Goal: Use online tool/utility: Utilize a website feature to perform a specific function

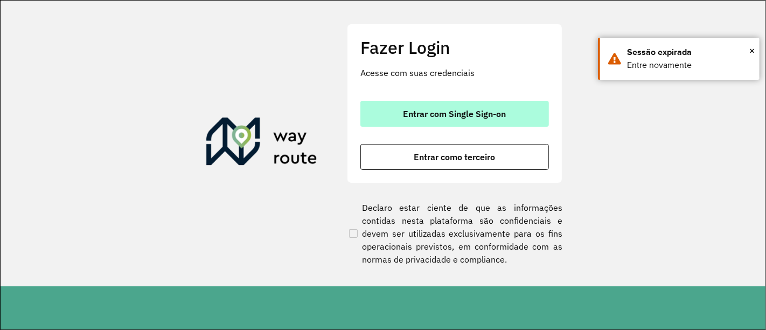
click at [510, 113] on button "Entrar com Single Sign-on" at bounding box center [455, 114] width 189 height 26
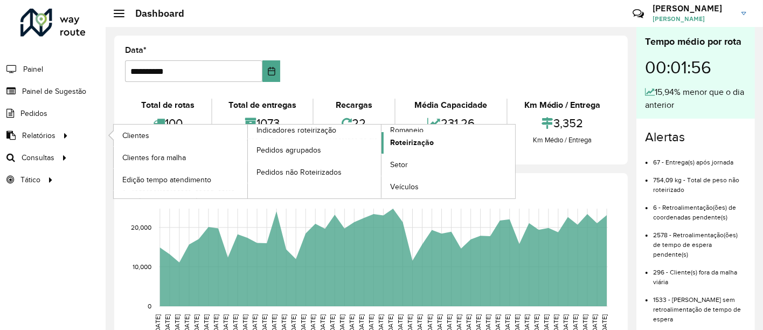
click at [406, 149] on link "Roteirização" at bounding box center [449, 143] width 134 height 22
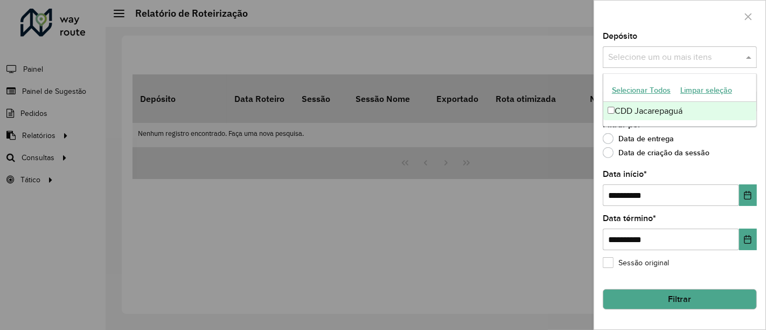
click at [620, 46] on div "Selecione um ou mais itens" at bounding box center [680, 57] width 154 height 22
click at [632, 103] on div "CDD Jacarepaguá" at bounding box center [681, 111] width 154 height 18
click at [599, 121] on div "**********" at bounding box center [680, 180] width 171 height 297
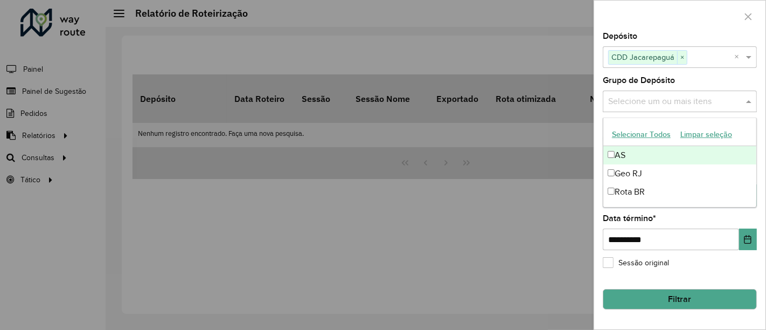
click at [659, 100] on input "text" at bounding box center [675, 101] width 138 height 13
click at [645, 134] on button "Selecionar Todos" at bounding box center [641, 134] width 68 height 17
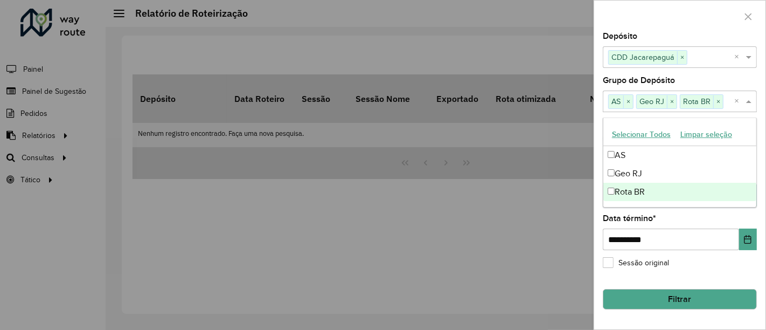
click at [598, 284] on div "**********" at bounding box center [680, 180] width 171 height 297
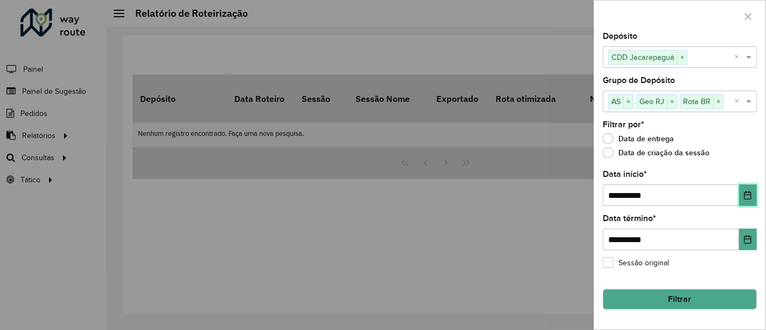
click at [748, 195] on icon "Choose Date" at bounding box center [748, 195] width 9 height 9
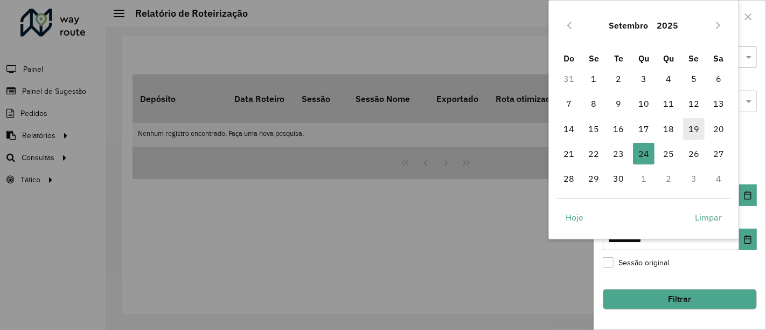
click at [700, 133] on span "19" at bounding box center [694, 129] width 22 height 22
type input "**********"
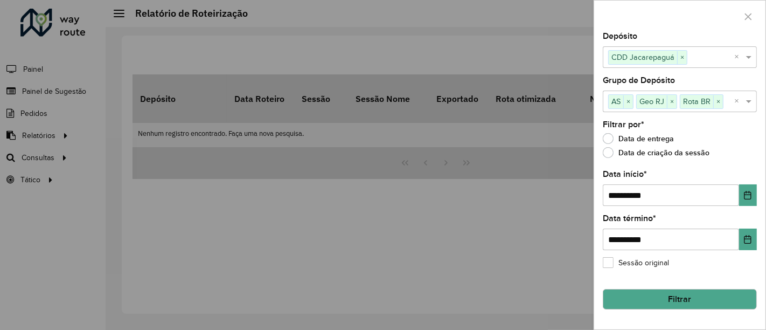
click at [664, 296] on button "Filtrar" at bounding box center [680, 299] width 154 height 20
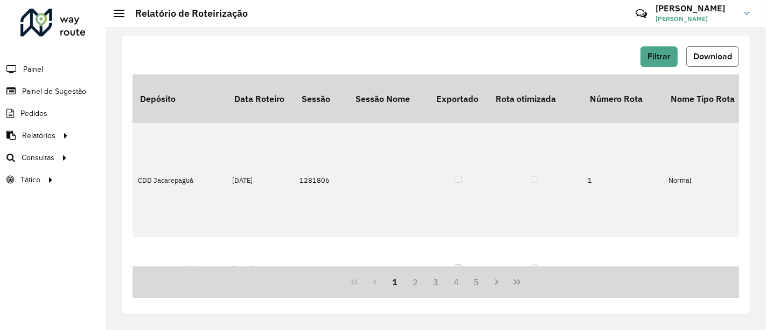
click at [718, 64] on button "Download" at bounding box center [713, 56] width 53 height 20
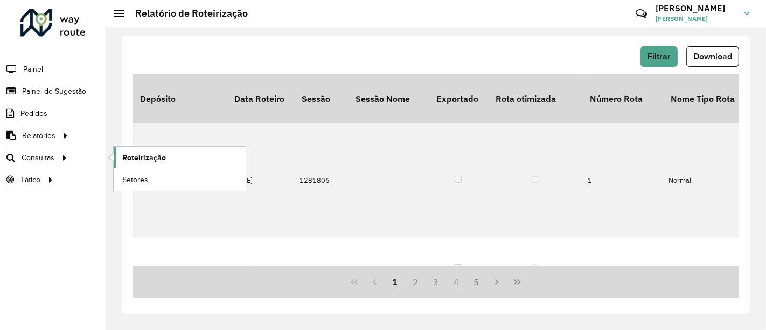
click at [144, 156] on span "Roteirização" at bounding box center [144, 157] width 44 height 11
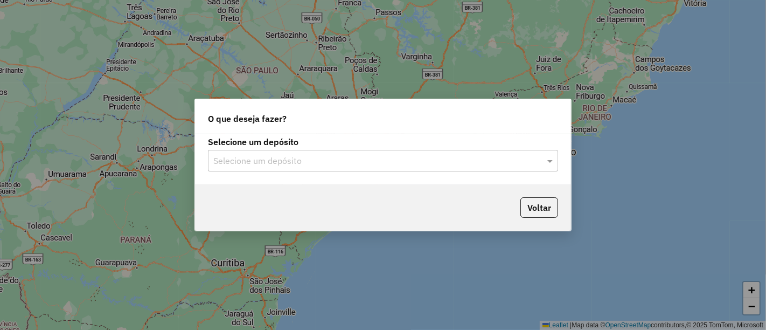
click at [320, 163] on input "text" at bounding box center [372, 161] width 318 height 13
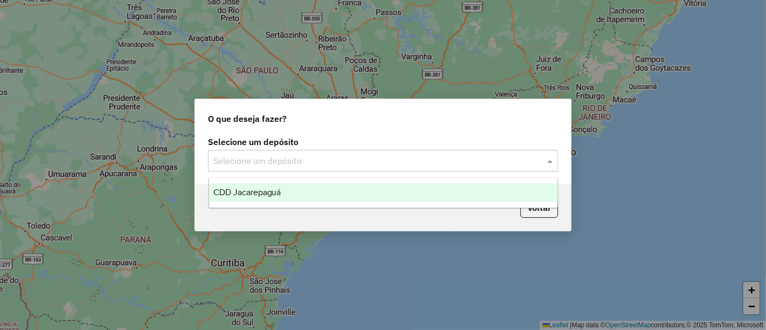
click at [289, 185] on div "CDD Jacarepaguá" at bounding box center [383, 192] width 349 height 18
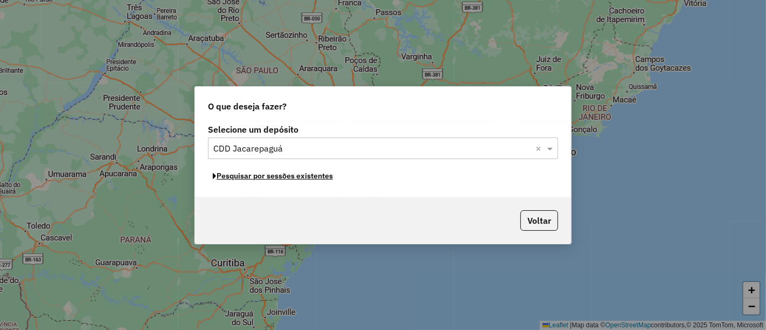
click at [275, 177] on button "Pesquisar por sessões existentes" at bounding box center [273, 176] width 130 height 17
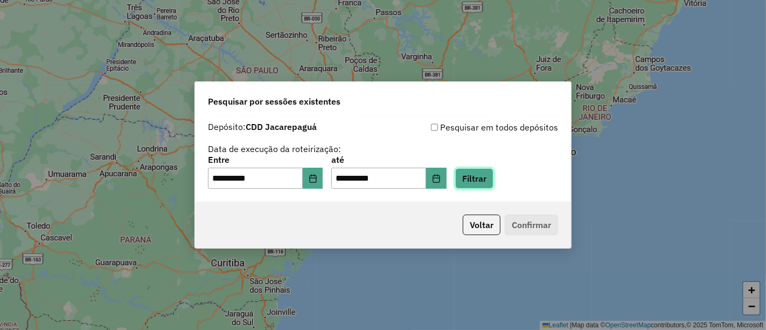
click at [493, 188] on button "Filtrar" at bounding box center [474, 178] width 38 height 20
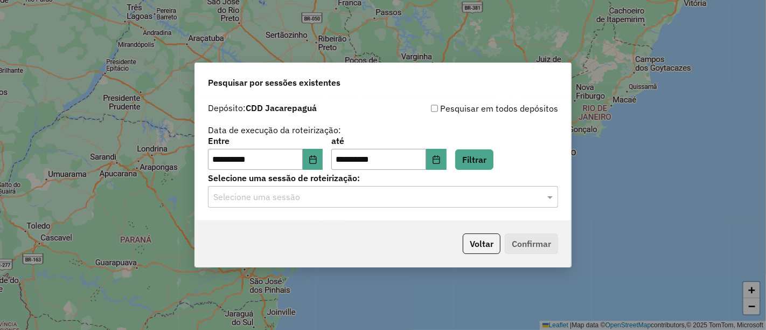
click at [421, 184] on label "Selecione uma sessão de roteirização:" at bounding box center [383, 177] width 350 height 13
click at [414, 196] on input "text" at bounding box center [372, 197] width 318 height 13
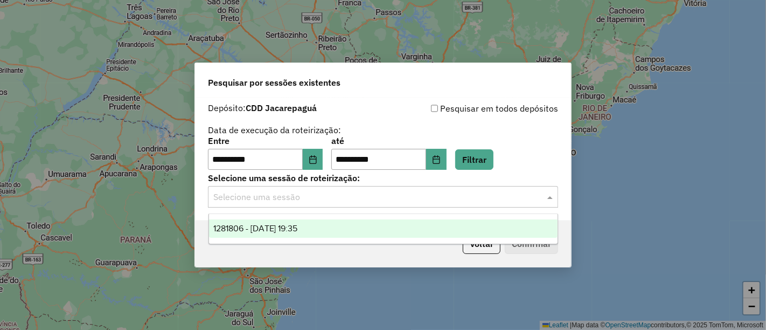
click at [372, 222] on div "1281806 - 24/09/2025 19:35" at bounding box center [383, 228] width 349 height 18
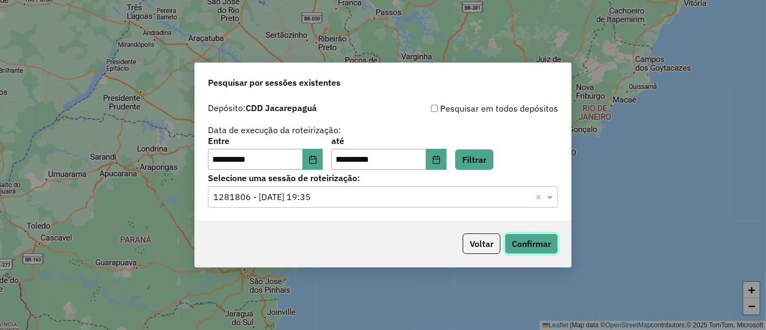
click at [509, 244] on button "Confirmar" at bounding box center [531, 243] width 53 height 20
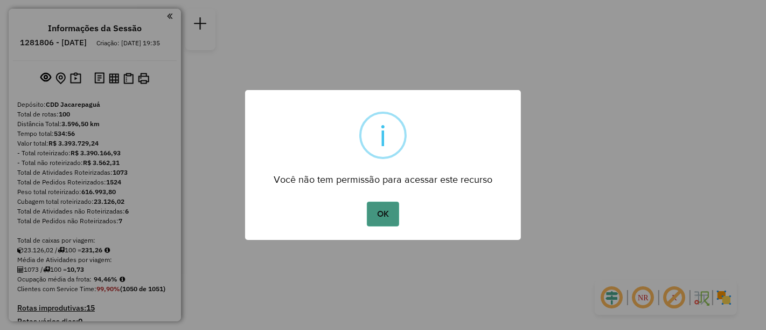
click at [382, 218] on button "OK" at bounding box center [383, 214] width 32 height 25
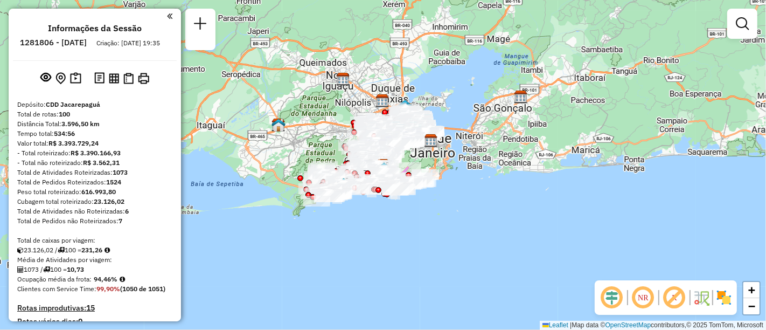
scroll to position [1435, 0]
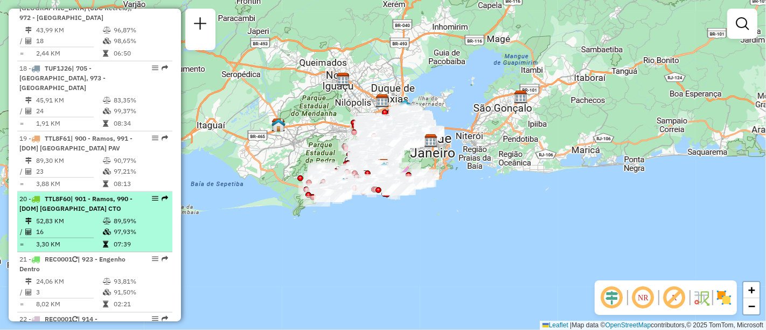
click at [152, 195] on em at bounding box center [155, 198] width 6 height 6
select select "**********"
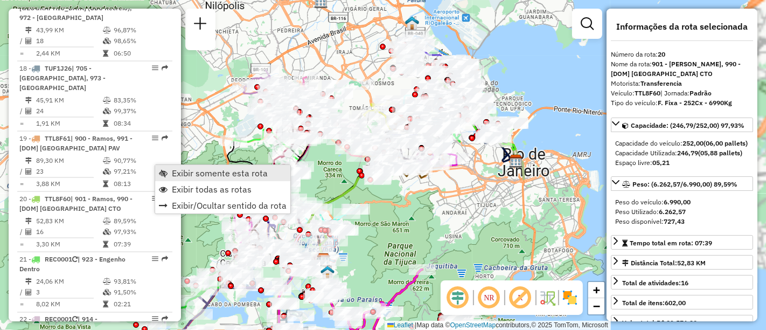
click at [190, 175] on span "Exibir somente esta rota" at bounding box center [220, 173] width 96 height 9
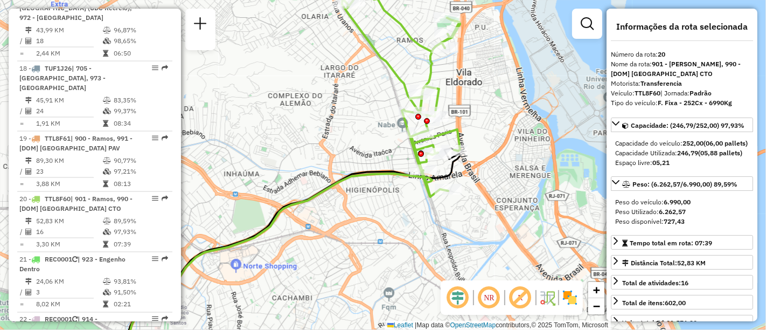
scroll to position [1686, 0]
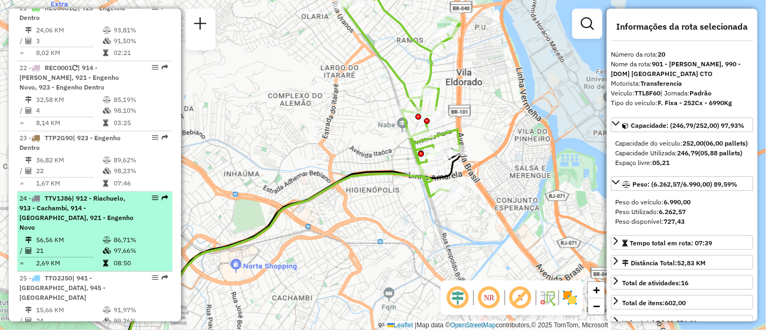
click at [152, 195] on em at bounding box center [155, 198] width 6 height 6
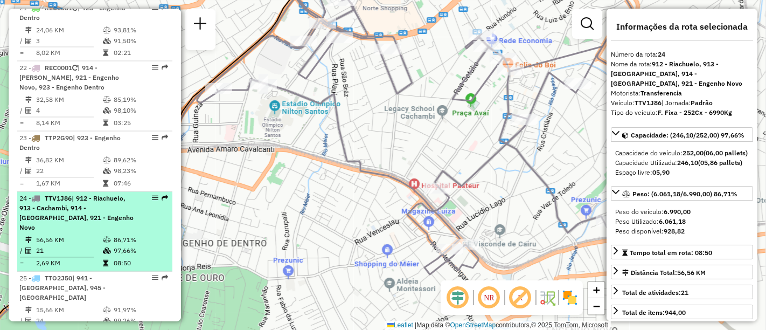
click at [152, 195] on em at bounding box center [155, 198] width 6 height 6
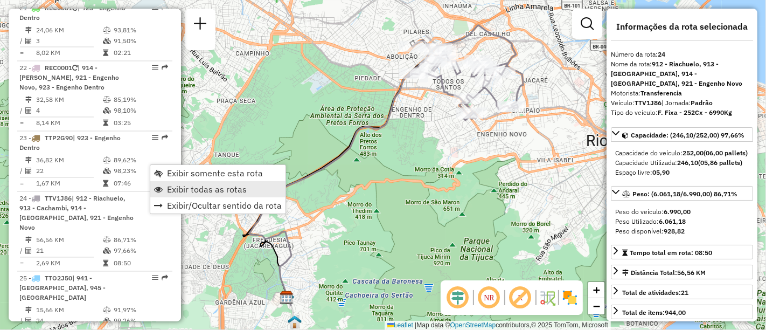
click at [196, 195] on link "Exibir todas as rotas" at bounding box center [217, 189] width 135 height 16
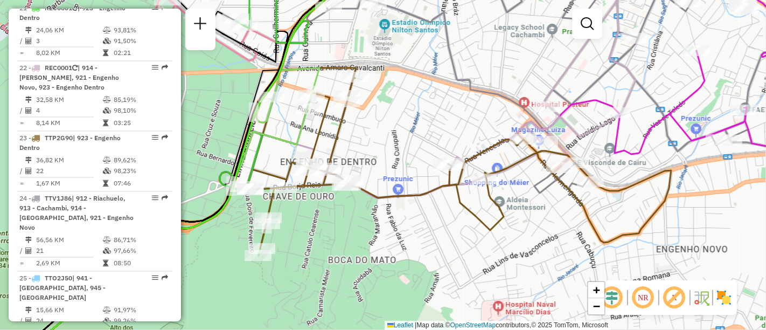
scroll to position [3138, 0]
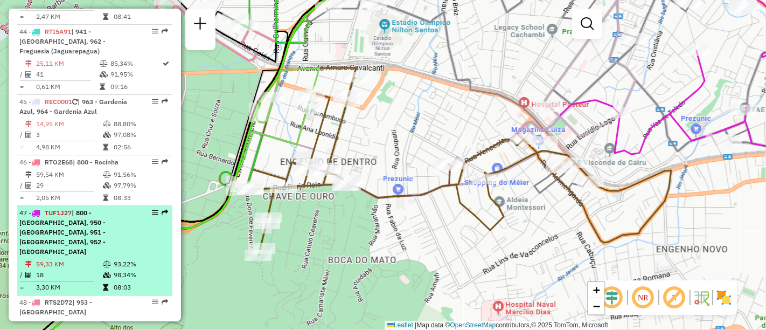
click at [155, 209] on div at bounding box center [152, 212] width 32 height 6
select select "**********"
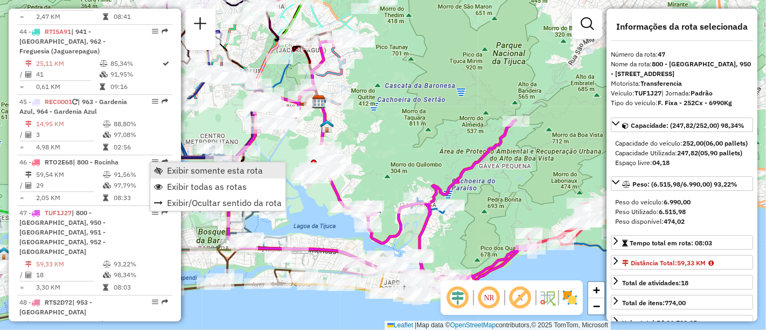
click at [187, 175] on span "Exibir somente esta rota" at bounding box center [215, 170] width 96 height 9
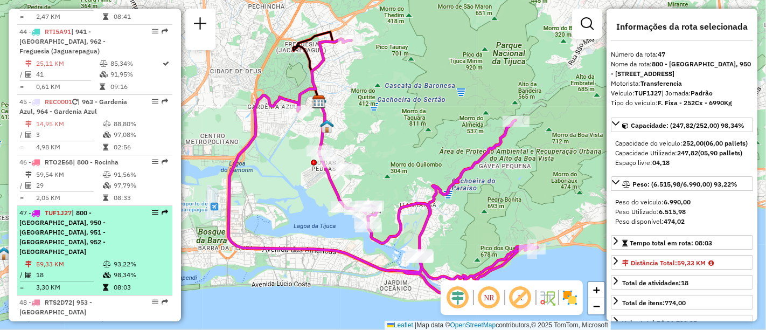
click at [152, 209] on em at bounding box center [155, 212] width 6 height 6
click at [157, 209] on div at bounding box center [152, 212] width 32 height 6
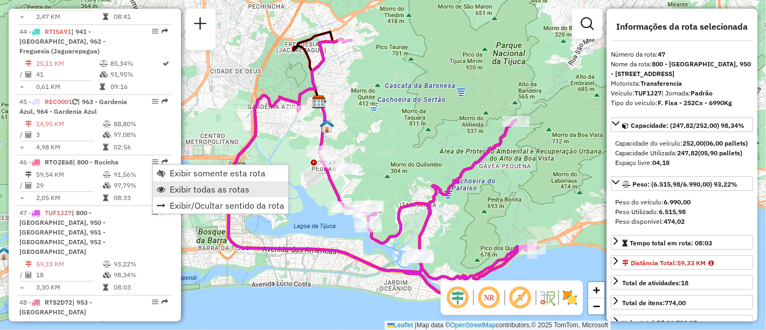
click at [191, 191] on span "Exibir todas as rotas" at bounding box center [210, 189] width 80 height 9
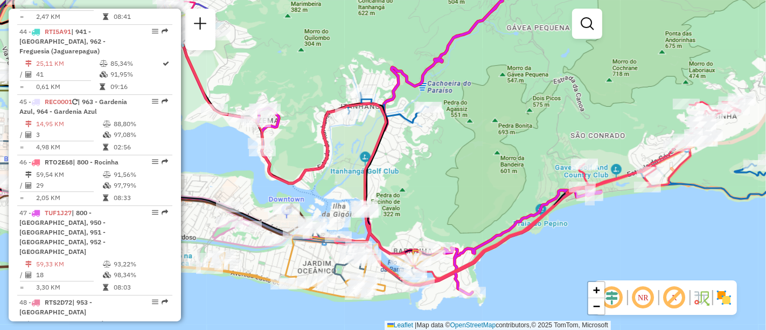
drag, startPoint x: 445, startPoint y: 252, endPoint x: 397, endPoint y: 188, distance: 79.3
click at [397, 188] on div "Janela de atendimento Grade de atendimento Capacidade Transportadoras Veículos …" at bounding box center [383, 165] width 766 height 330
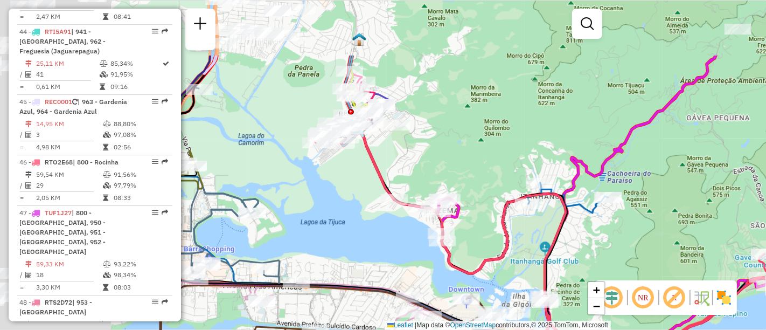
drag, startPoint x: 286, startPoint y: 91, endPoint x: 567, endPoint y: 216, distance: 307.6
click at [566, 216] on div "Janela de atendimento Grade de atendimento Capacidade Transportadoras Veículos …" at bounding box center [383, 165] width 766 height 330
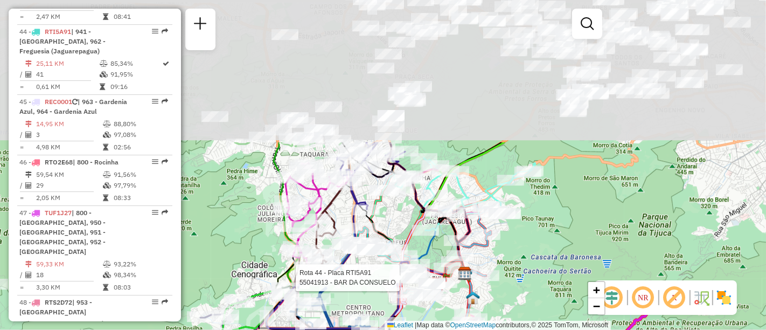
click at [239, 237] on div at bounding box center [239, 237] width 0 height 0
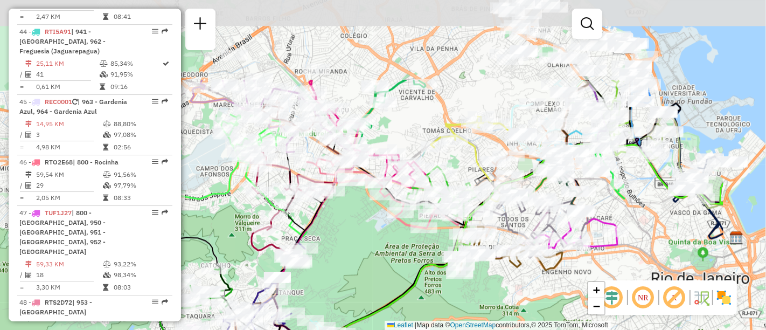
drag, startPoint x: 483, startPoint y: 186, endPoint x: 371, endPoint y: 280, distance: 146.9
click at [371, 280] on div "Rota 45 - Placa REC0001 55095326 - SAO GERALDO Rota 45 - Placa REC0001 55097317…" at bounding box center [383, 165] width 766 height 330
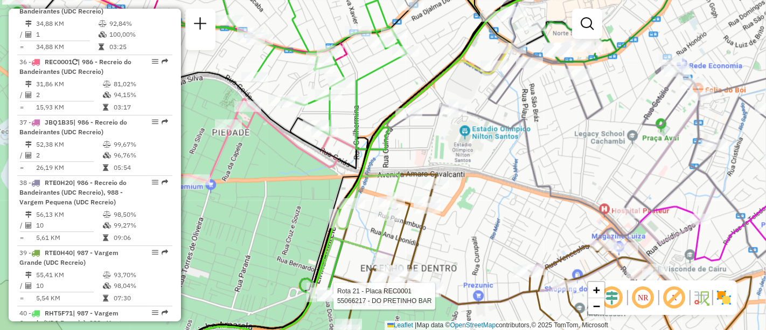
select select "**********"
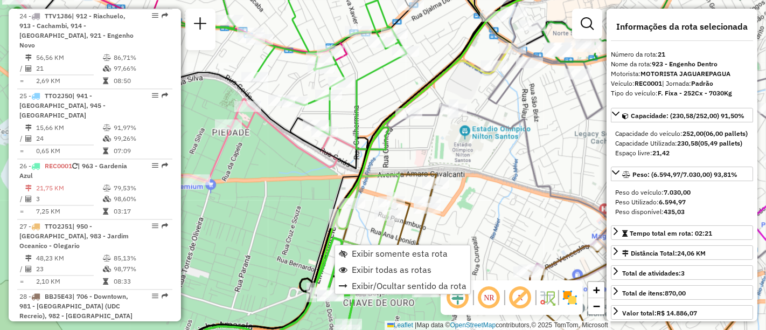
scroll to position [1644, 0]
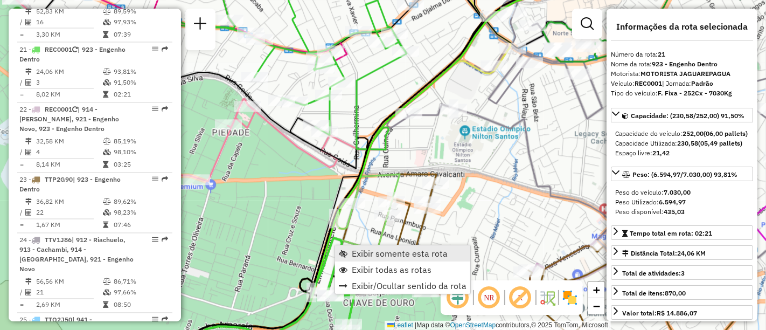
click at [373, 251] on span "Exibir somente esta rota" at bounding box center [400, 253] width 96 height 9
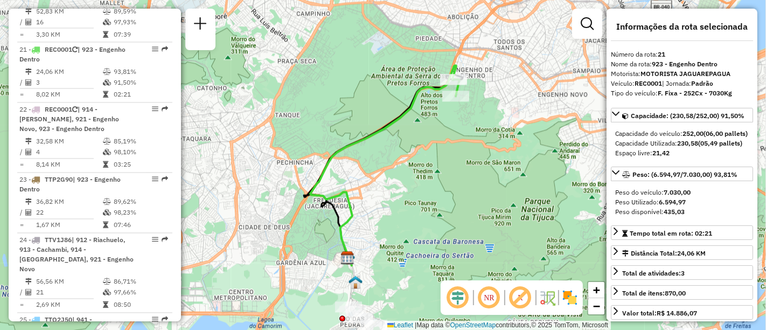
scroll to position [1315, 0]
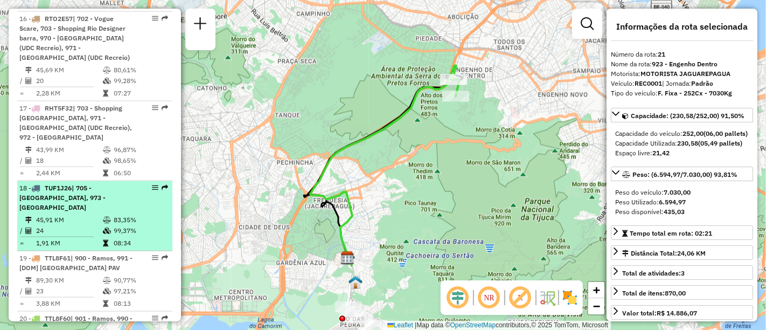
click at [152, 184] on em at bounding box center [155, 187] width 6 height 6
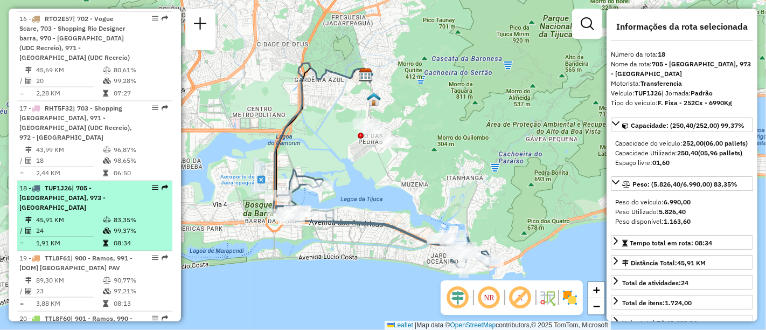
drag, startPoint x: 155, startPoint y: 164, endPoint x: 150, endPoint y: 161, distance: 5.8
click at [152, 184] on em at bounding box center [155, 187] width 6 height 6
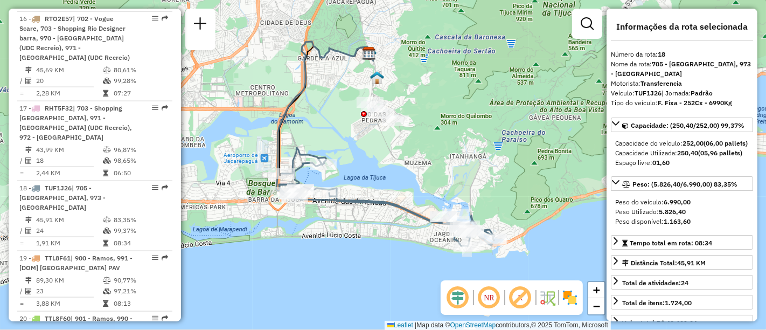
drag, startPoint x: 274, startPoint y: 177, endPoint x: 346, endPoint y: 184, distance: 72.5
click at [346, 184] on div "Janela de atendimento Grade de atendimento Capacidade Transportadoras Veículos …" at bounding box center [383, 165] width 766 height 330
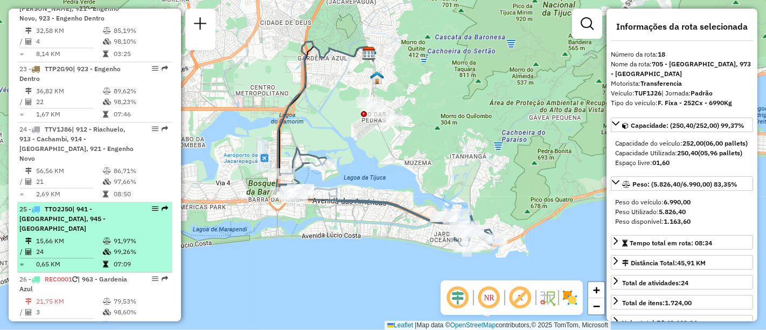
click at [148, 204] on div "25 - TTO2J50 | 941 - Cidade De Deus, 945 - Taquara" at bounding box center [94, 218] width 151 height 29
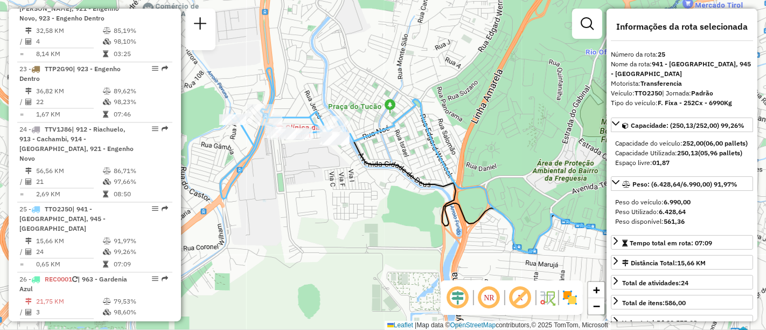
drag, startPoint x: 266, startPoint y: 171, endPoint x: 329, endPoint y: 171, distance: 63.1
click at [329, 171] on div "Janela de atendimento Grade de atendimento Capacidade Transportadoras Veículos …" at bounding box center [383, 165] width 766 height 330
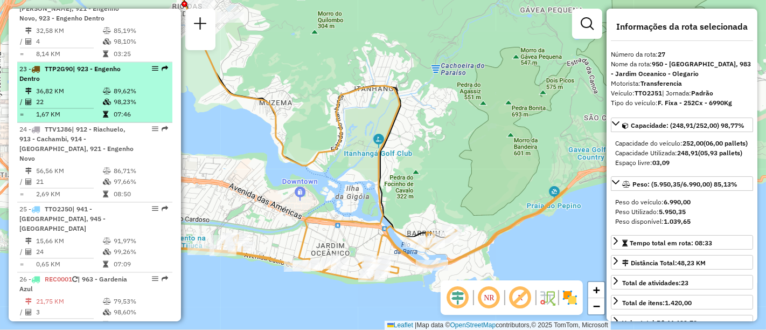
click at [154, 65] on em at bounding box center [155, 68] width 6 height 6
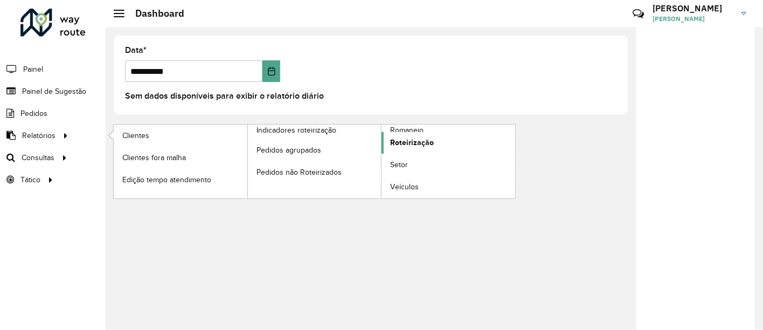
click at [431, 140] on span "Roteirização" at bounding box center [412, 142] width 44 height 11
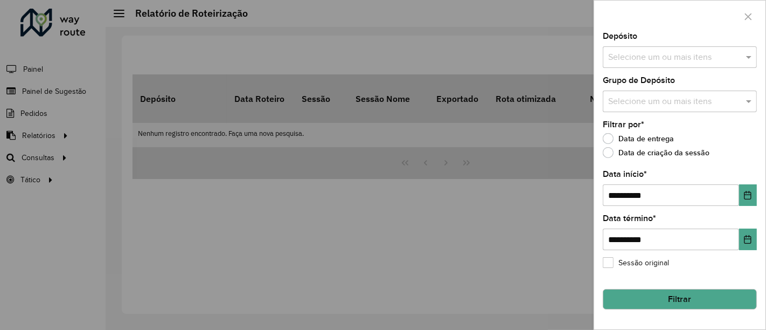
click at [683, 53] on input "text" at bounding box center [675, 57] width 138 height 13
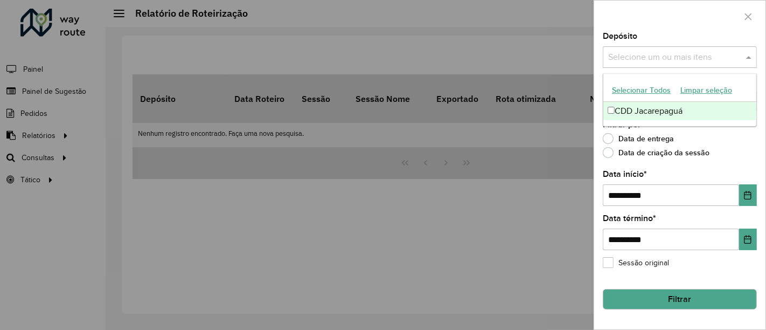
click at [646, 105] on div "CDD Jacarepaguá" at bounding box center [681, 111] width 154 height 18
click at [600, 89] on div "**********" at bounding box center [680, 180] width 171 height 297
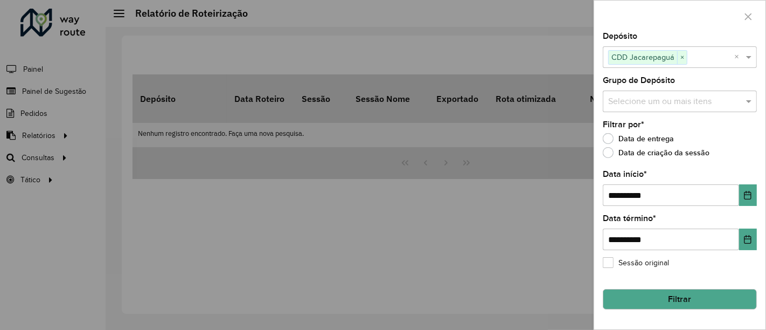
click at [611, 101] on input "text" at bounding box center [675, 101] width 138 height 13
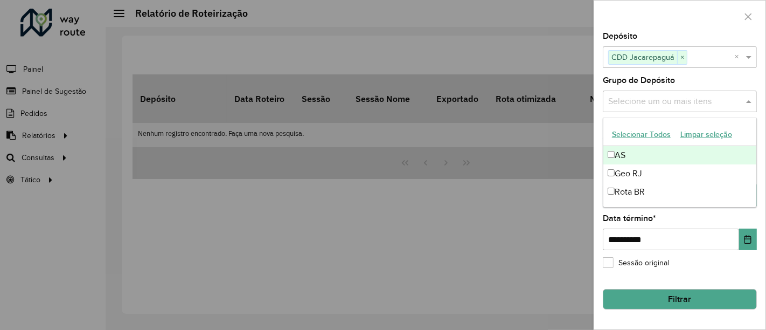
click at [633, 135] on button "Selecionar Todos" at bounding box center [641, 134] width 68 height 17
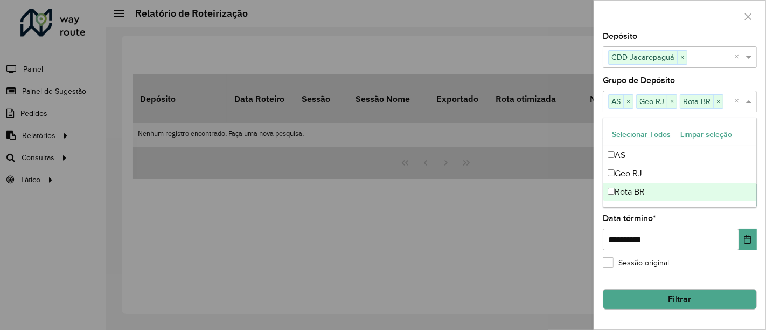
click at [610, 281] on hb-field-button "Filtrar" at bounding box center [680, 294] width 154 height 29
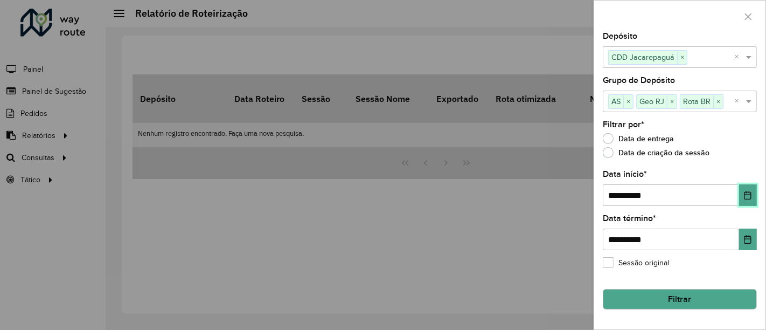
drag, startPoint x: 755, startPoint y: 198, endPoint x: 744, endPoint y: 198, distance: 10.8
click at [753, 198] on button "Choose Date" at bounding box center [749, 195] width 18 height 22
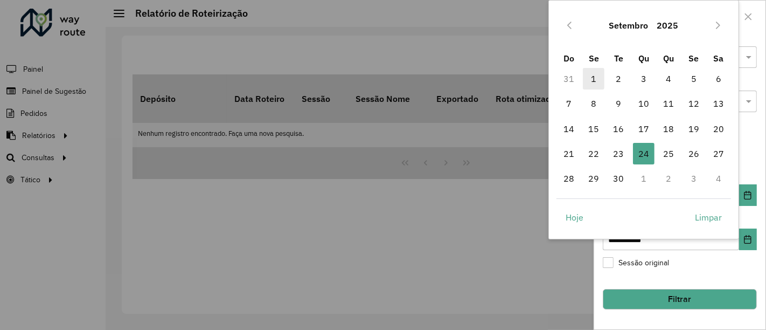
click at [593, 79] on span "1" at bounding box center [594, 79] width 22 height 22
type input "**********"
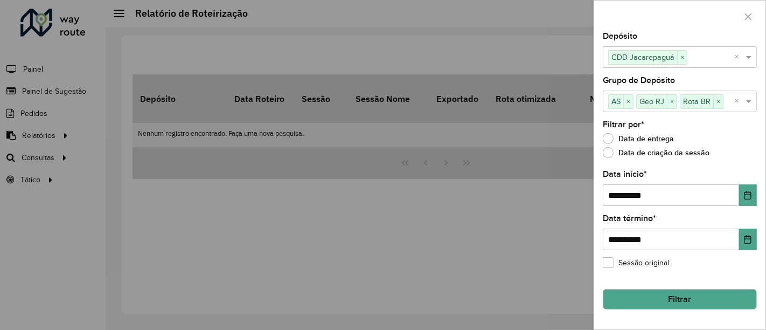
click at [664, 299] on button "Filtrar" at bounding box center [680, 299] width 154 height 20
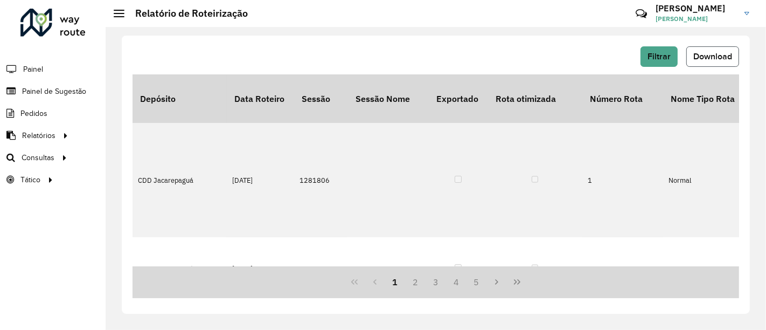
click at [701, 57] on span "Download" at bounding box center [713, 56] width 39 height 9
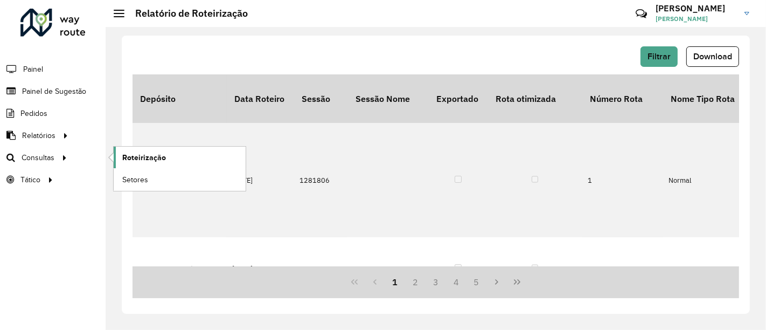
click at [151, 158] on span "Roteirização" at bounding box center [144, 157] width 44 height 11
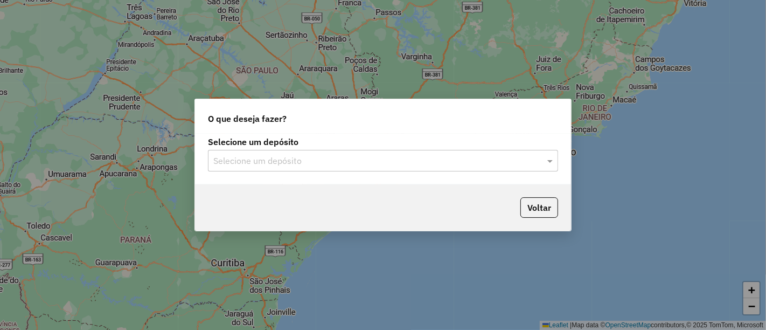
click at [320, 156] on input "text" at bounding box center [372, 161] width 318 height 13
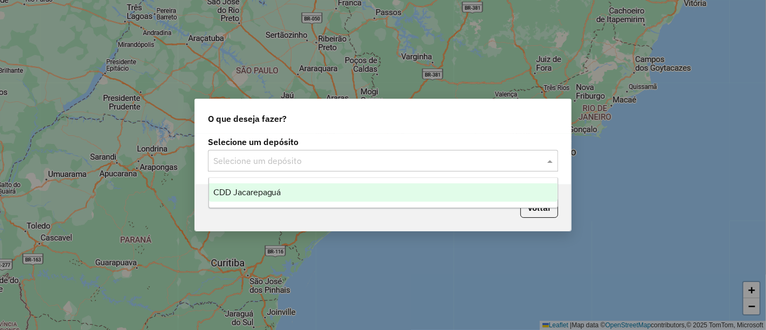
click at [293, 184] on div "CDD Jacarepaguá" at bounding box center [383, 192] width 349 height 18
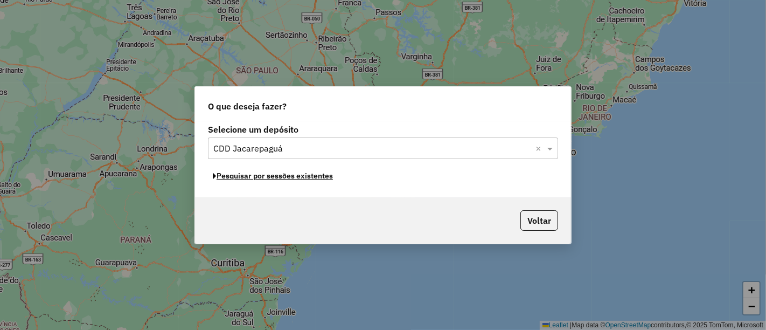
click at [279, 171] on button "Pesquisar por sessões existentes" at bounding box center [273, 176] width 130 height 17
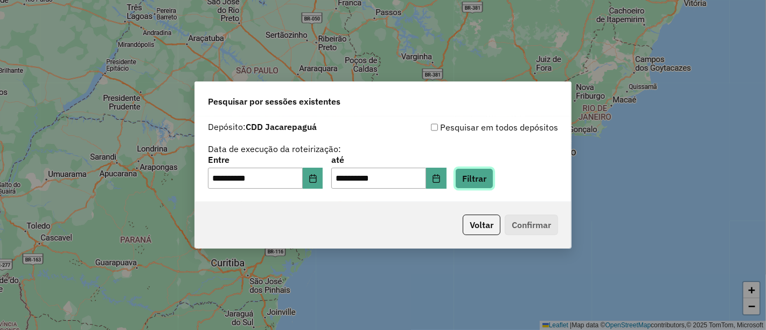
click at [493, 181] on button "Filtrar" at bounding box center [474, 178] width 38 height 20
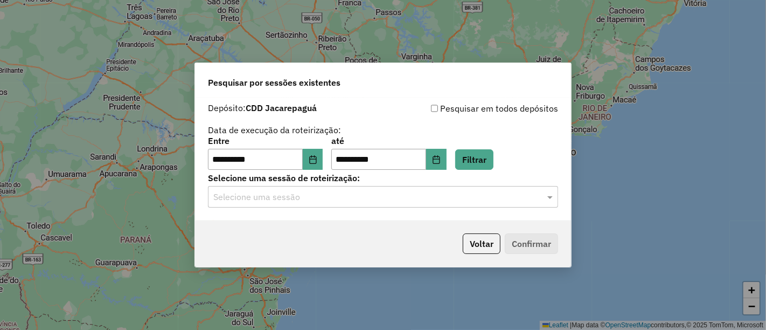
click at [519, 207] on div "Selecione uma sessão" at bounding box center [383, 197] width 350 height 22
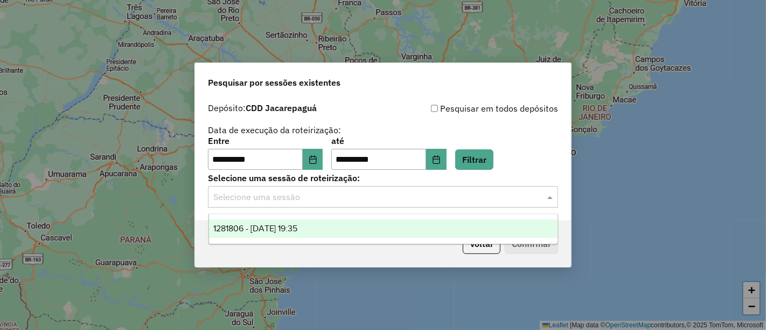
click at [450, 222] on div "1281806 - 24/09/2025 19:35" at bounding box center [383, 228] width 349 height 18
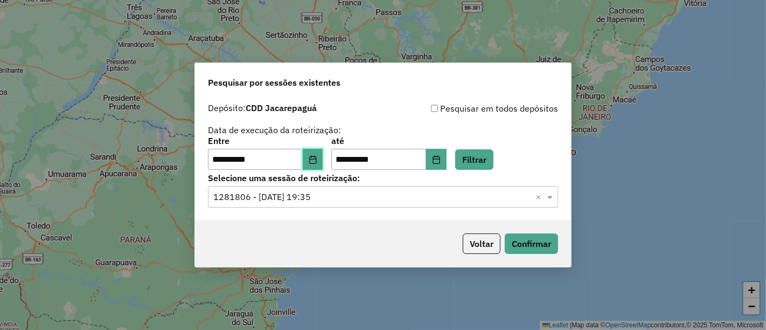
click at [322, 165] on button "Choose Date" at bounding box center [313, 160] width 20 height 22
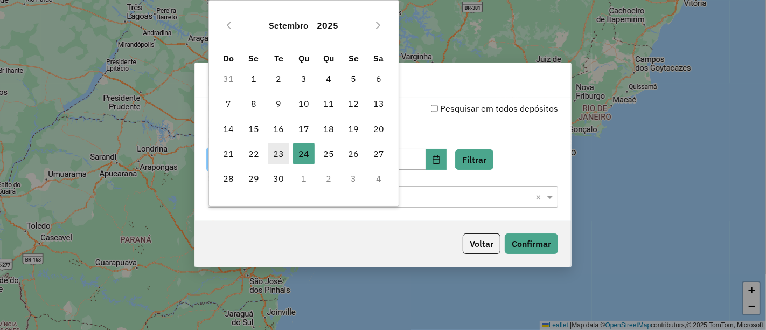
click at [273, 159] on span "23" at bounding box center [279, 154] width 22 height 22
type input "**********"
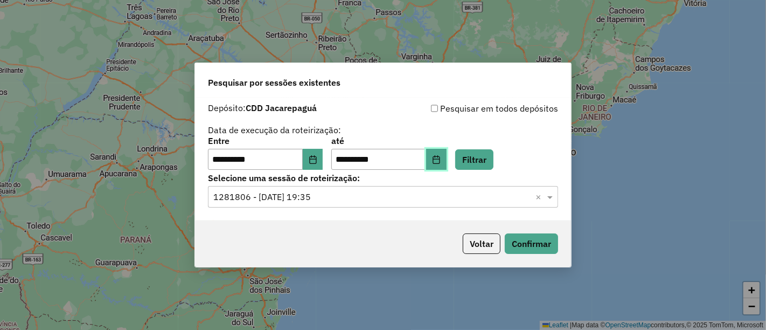
click at [441, 162] on icon "Choose Date" at bounding box center [436, 159] width 9 height 9
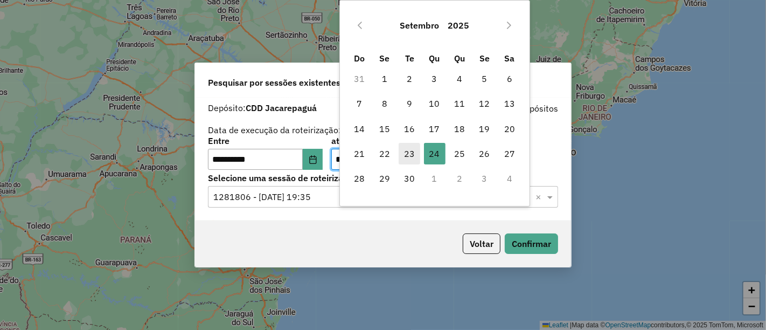
click at [410, 157] on span "23" at bounding box center [410, 154] width 22 height 22
type input "**********"
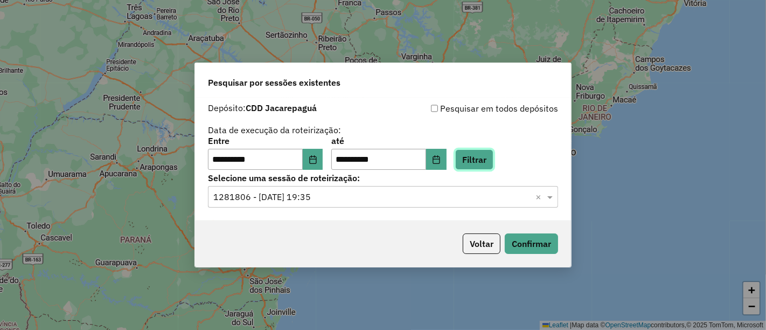
click at [480, 156] on button "Filtrar" at bounding box center [474, 159] width 38 height 20
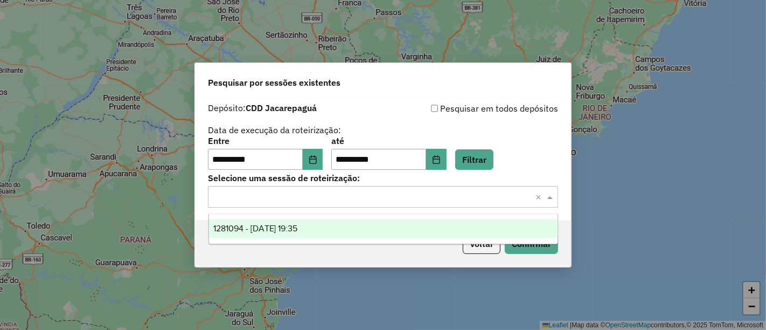
click at [384, 191] on input "text" at bounding box center [372, 197] width 318 height 13
drag, startPoint x: 374, startPoint y: 228, endPoint x: 386, endPoint y: 230, distance: 12.5
click at [374, 228] on div "1281094 - 23/09/2025 19:35" at bounding box center [383, 228] width 349 height 18
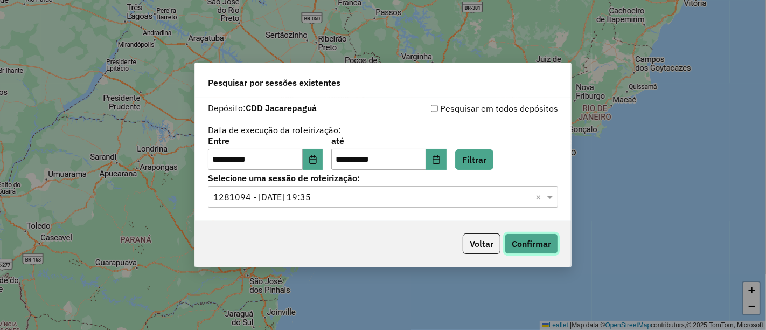
click at [527, 238] on button "Confirmar" at bounding box center [531, 243] width 53 height 20
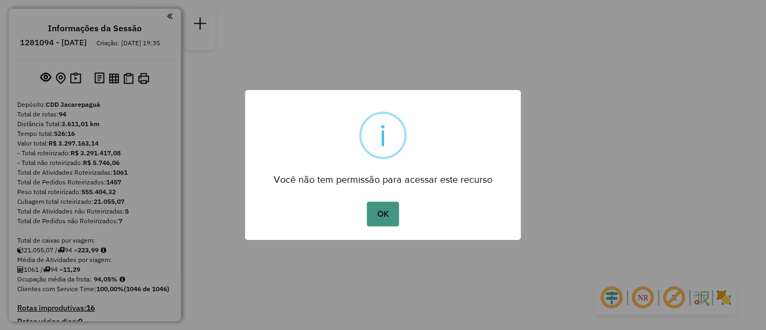
click at [374, 216] on button "OK" at bounding box center [383, 214] width 32 height 25
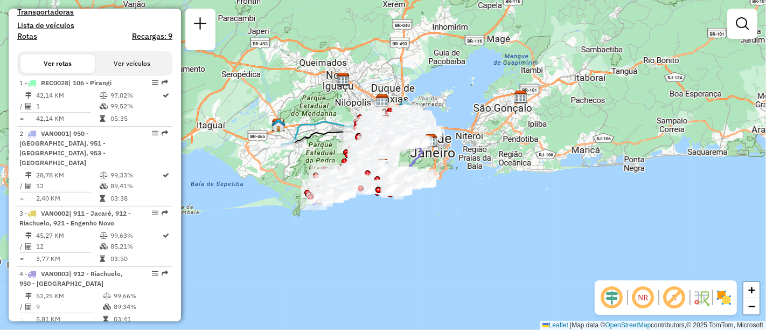
scroll to position [4798, 0]
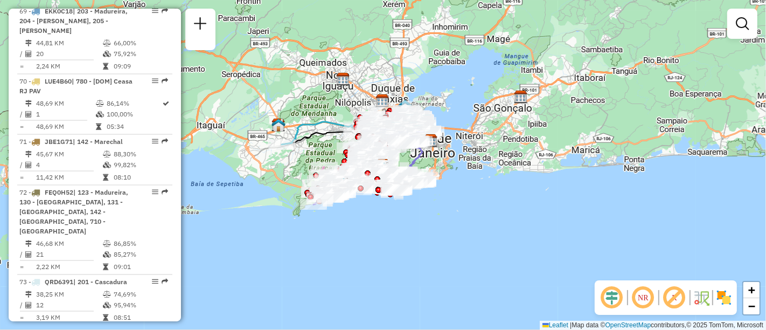
select select "**********"
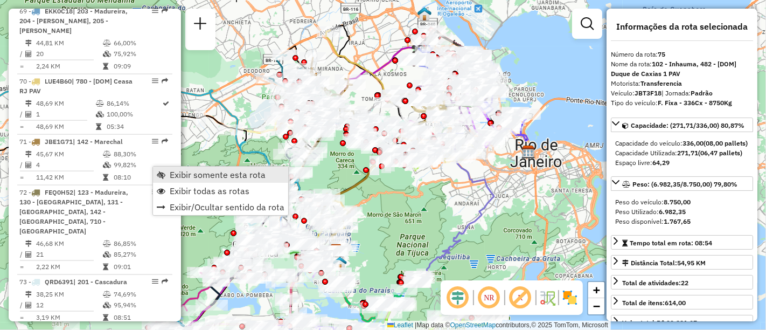
click at [167, 170] on link "Exibir somente esta rota" at bounding box center [220, 175] width 135 height 16
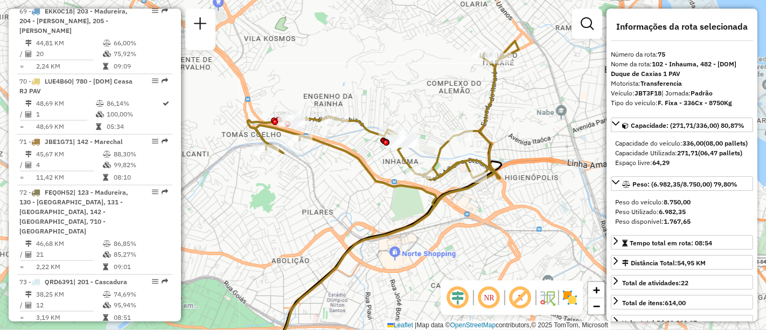
drag, startPoint x: 448, startPoint y: 87, endPoint x: 505, endPoint y: 89, distance: 57.2
click at [505, 89] on div "Janela de atendimento Grade de atendimento Capacidade Transportadoras Veículos …" at bounding box center [383, 165] width 766 height 330
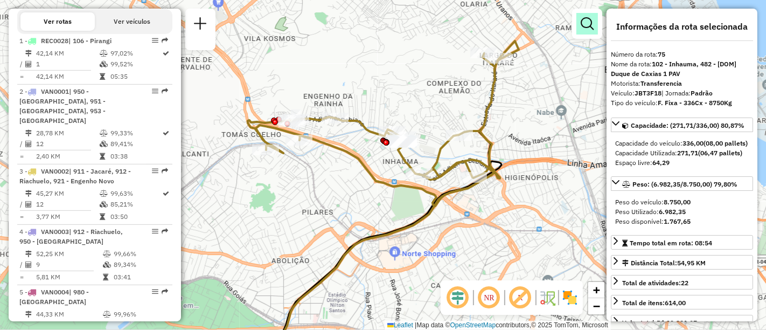
scroll to position [4107, 0]
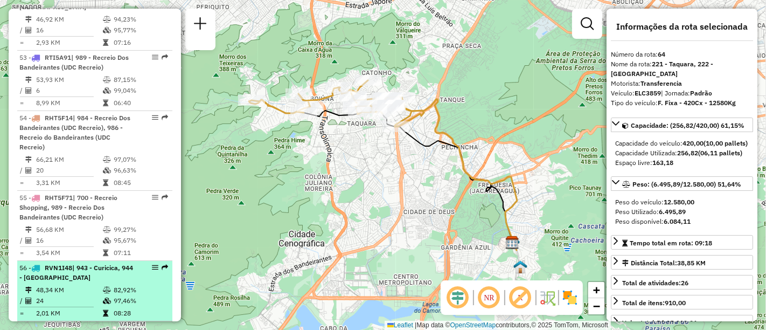
scroll to position [3687, 0]
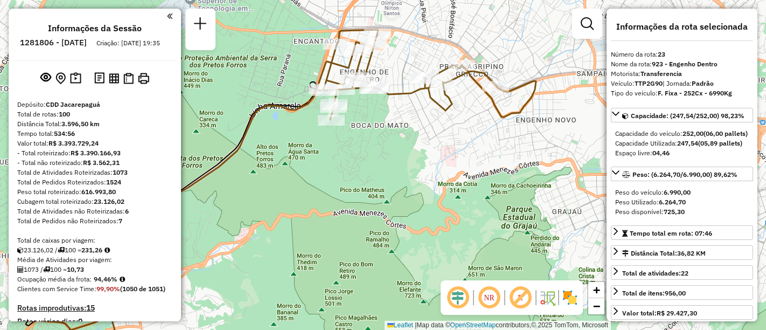
select select "**********"
